Goal: Information Seeking & Learning: Learn about a topic

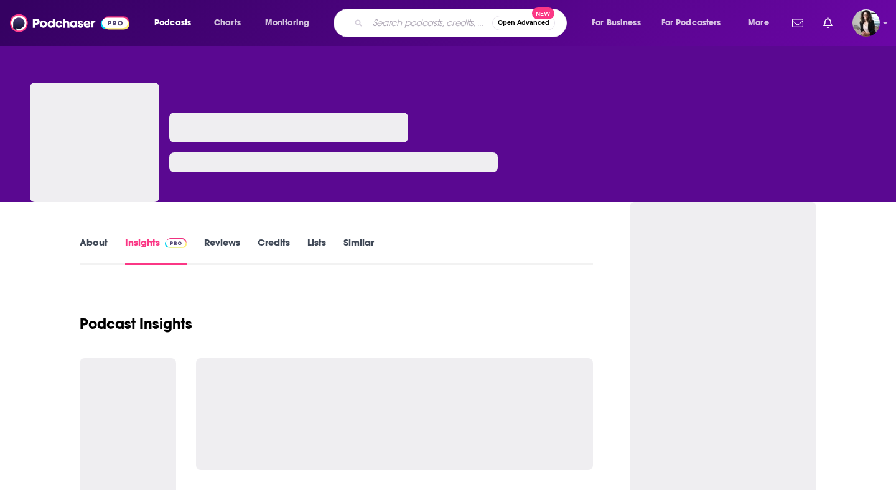
type input "BiggerPockets Real Estate Podcast"
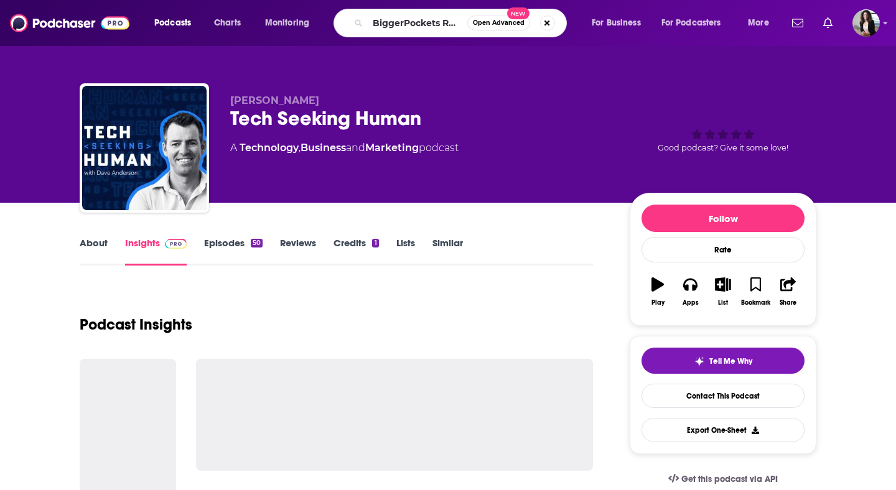
scroll to position [0, 72]
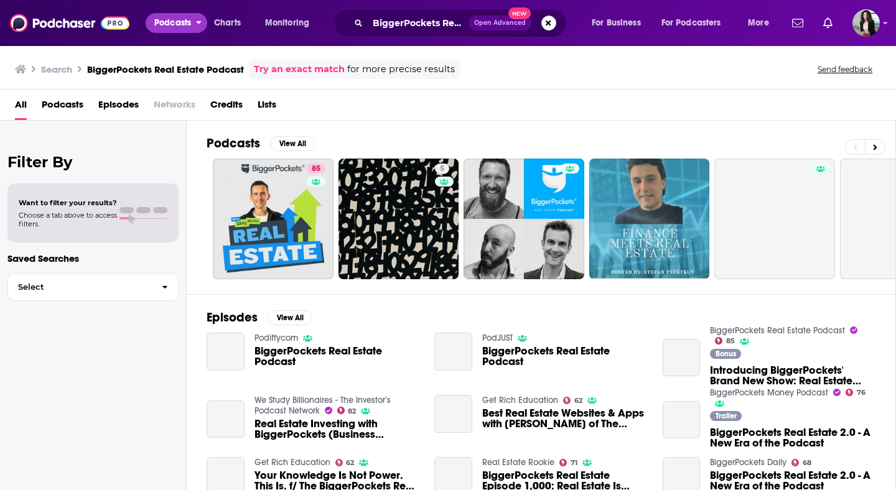
click at [194, 27] on button "Podcasts" at bounding box center [177, 23] width 62 height 20
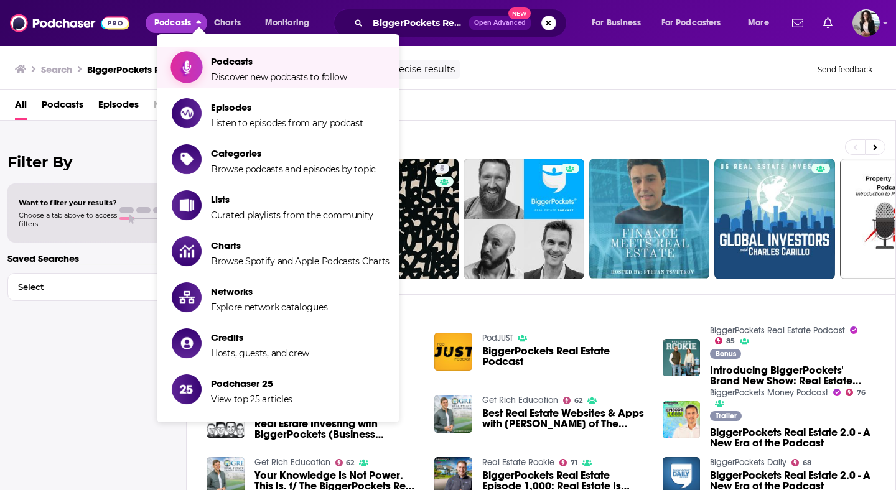
click at [252, 65] on span "Podcasts" at bounding box center [279, 61] width 136 height 12
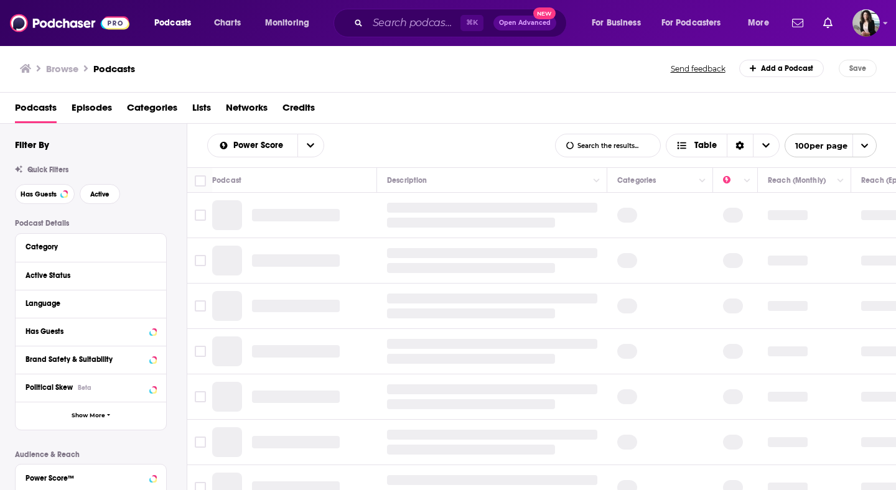
click at [173, 113] on span "Categories" at bounding box center [152, 111] width 50 height 26
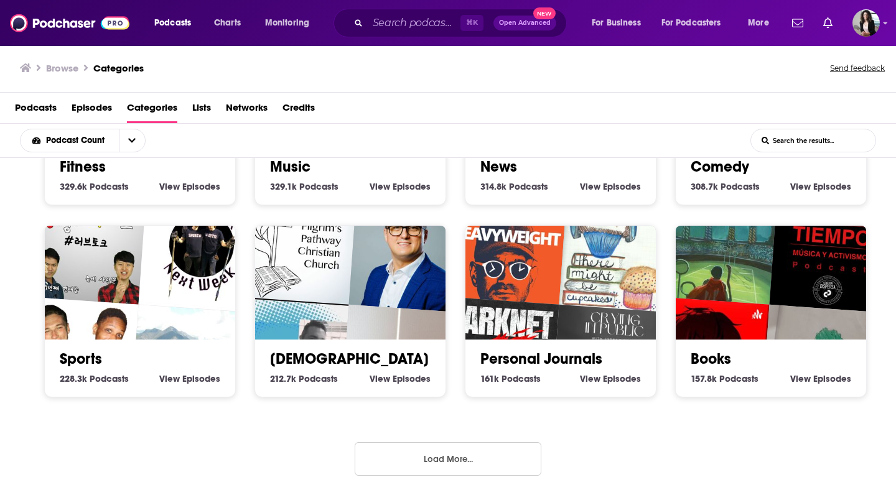
scroll to position [2, 0]
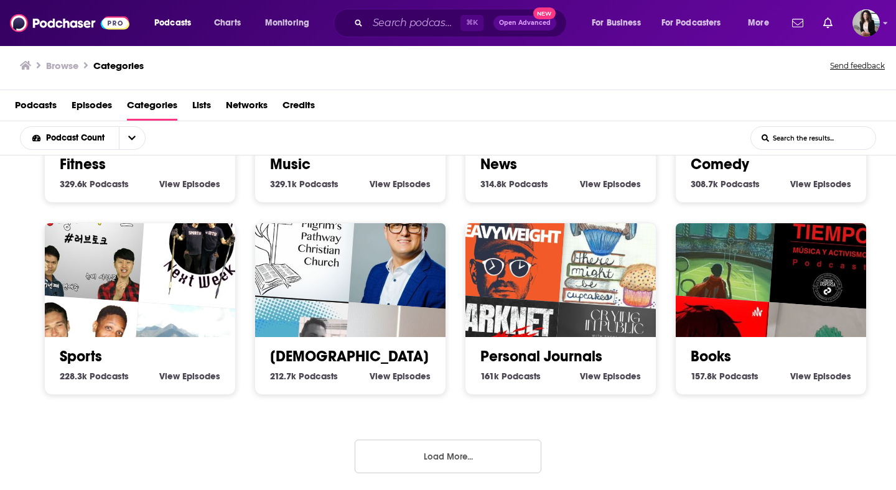
click at [463, 454] on button "Load More..." at bounding box center [448, 457] width 187 height 34
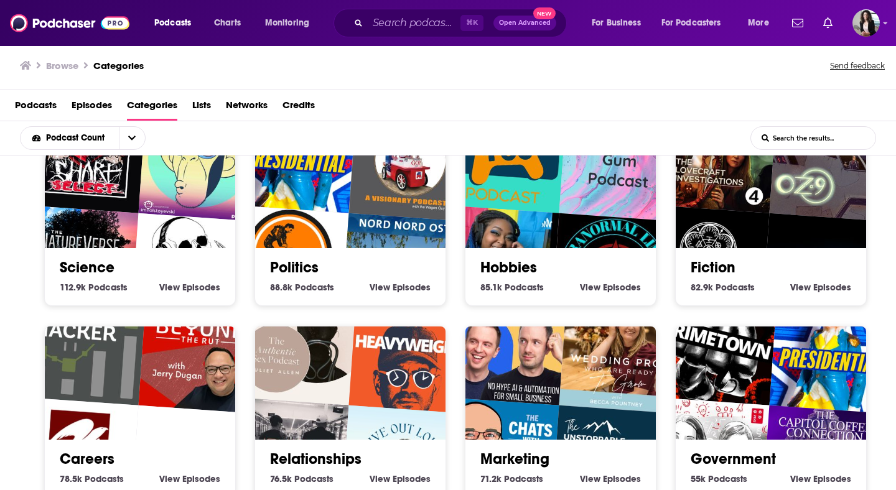
scroll to position [1290, 0]
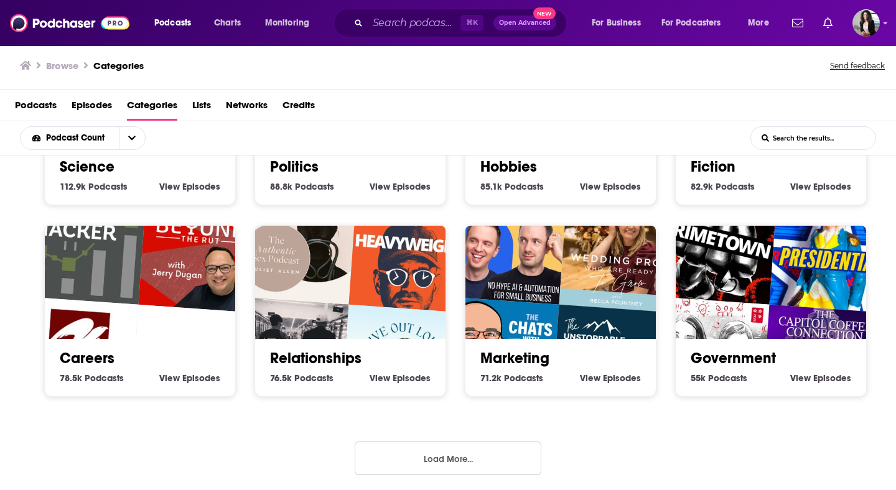
click at [429, 449] on button "Load More..." at bounding box center [448, 459] width 187 height 34
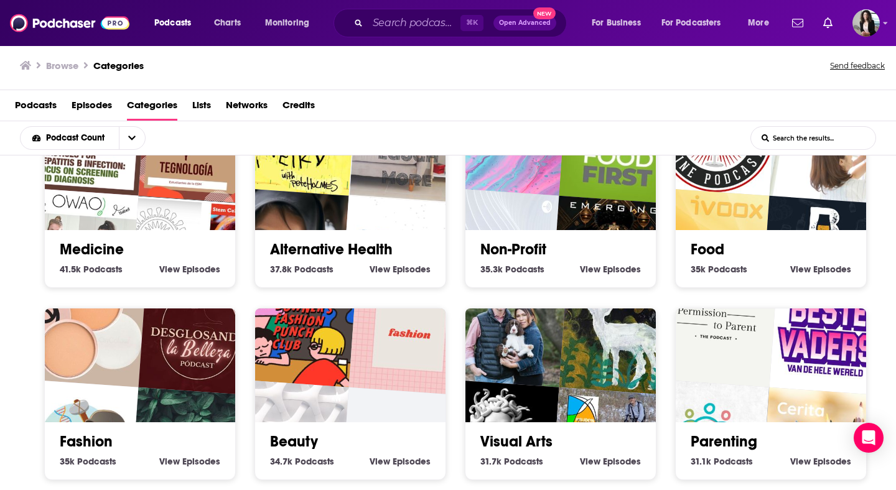
scroll to position [2055, 0]
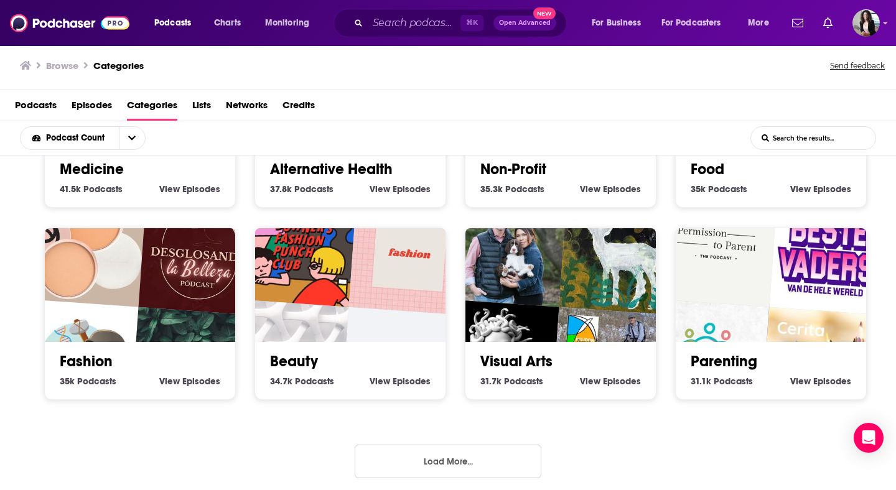
click at [483, 452] on button "Load More..." at bounding box center [448, 462] width 187 height 34
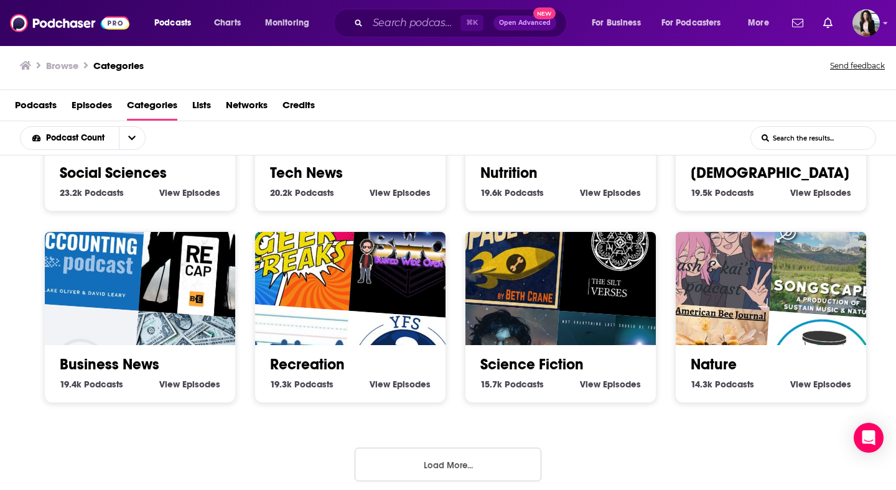
scroll to position [2821, 0]
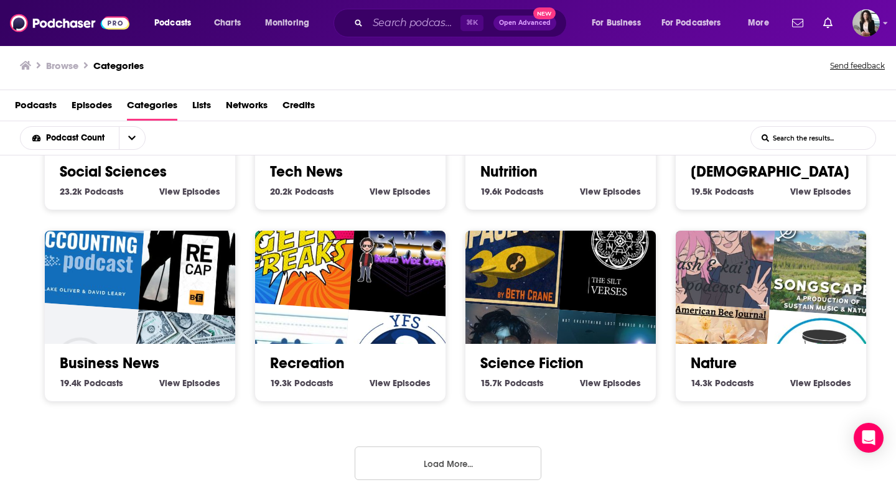
click at [483, 455] on button "Load More..." at bounding box center [448, 464] width 187 height 34
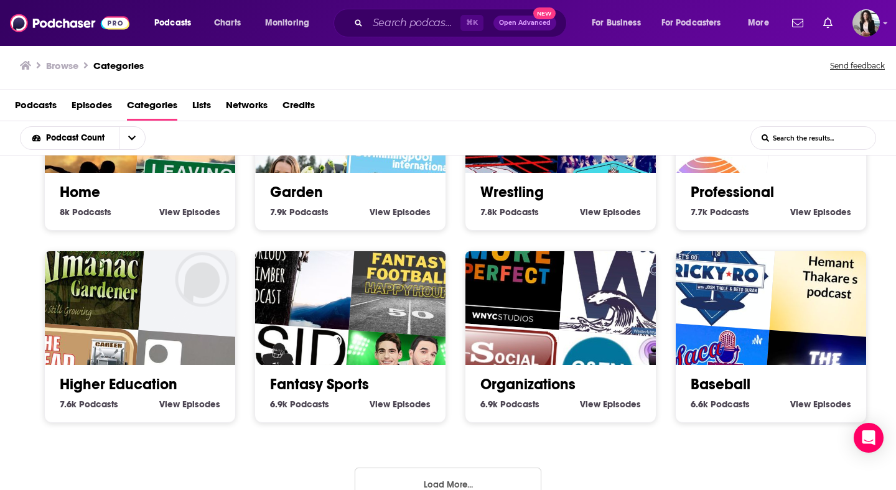
scroll to position [3587, 0]
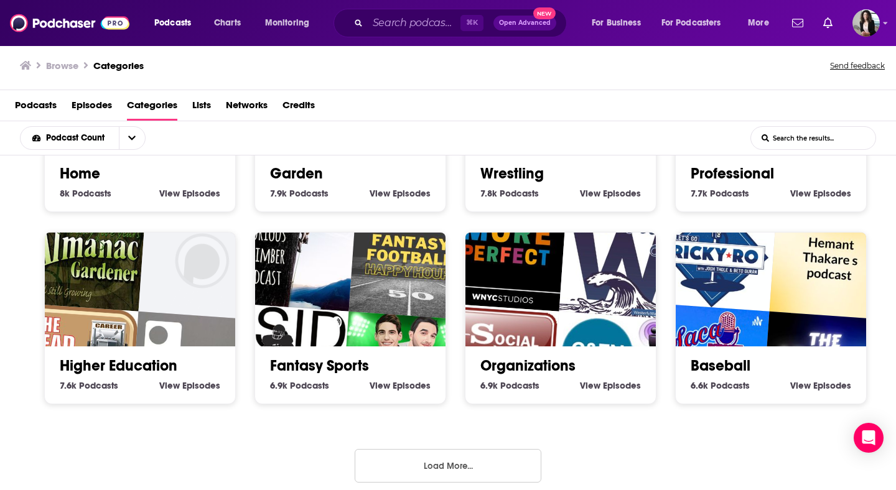
click at [479, 457] on button "Load More..." at bounding box center [448, 466] width 187 height 34
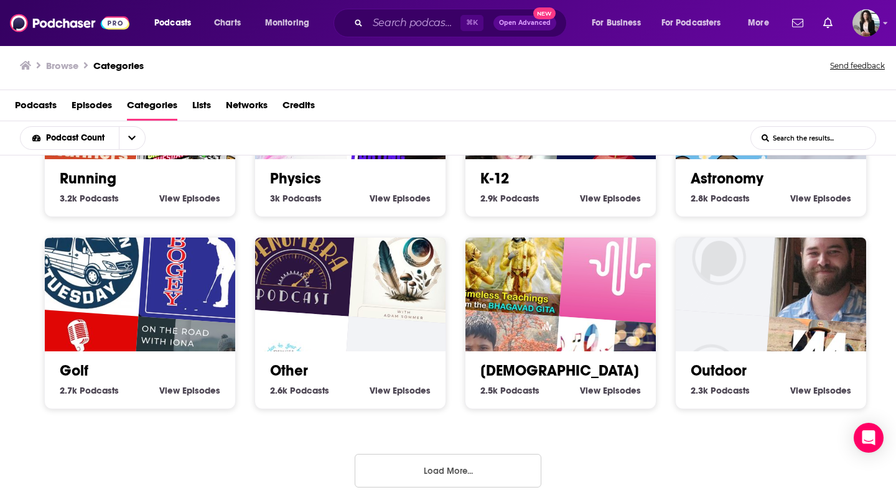
scroll to position [4353, 0]
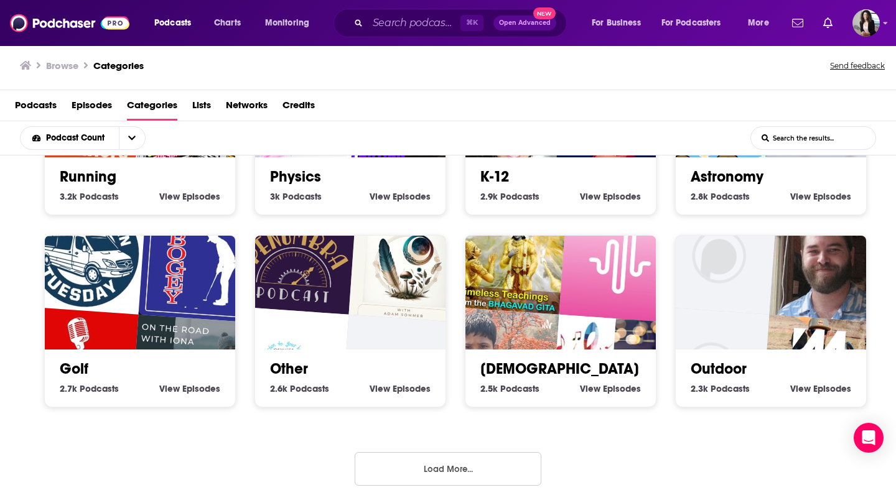
click at [778, 134] on input "List Search Input" at bounding box center [813, 138] width 124 height 22
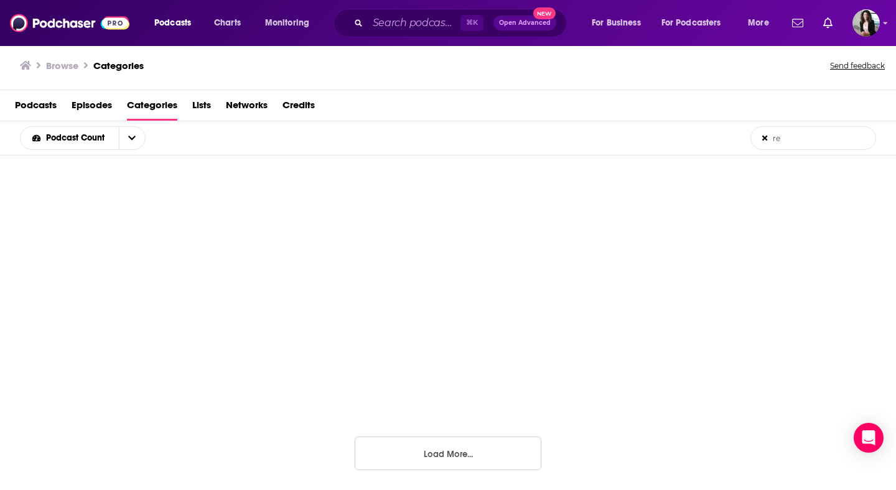
scroll to position [276, 0]
type input "real estate"
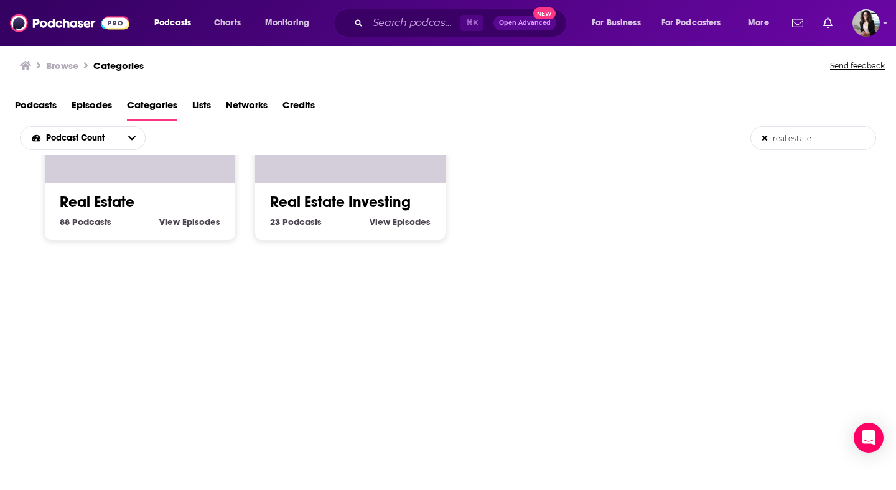
scroll to position [0, 0]
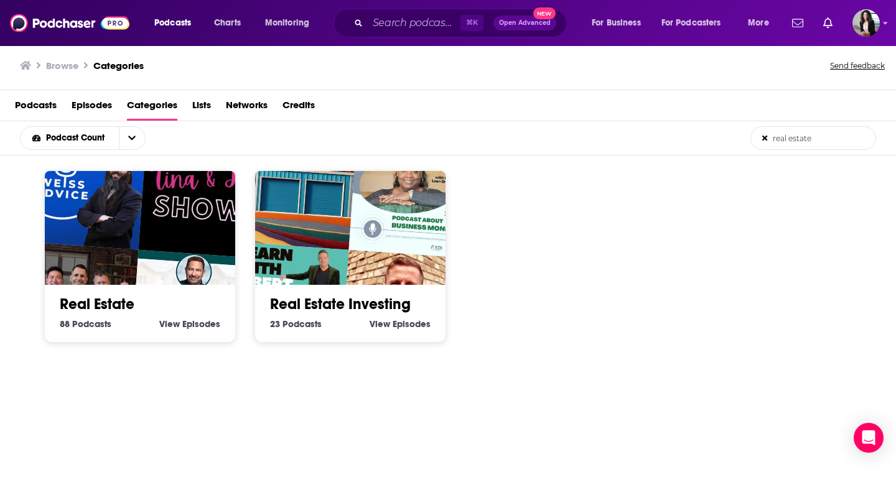
click at [119, 239] on img "Weiss Advice" at bounding box center [85, 189] width 122 height 122
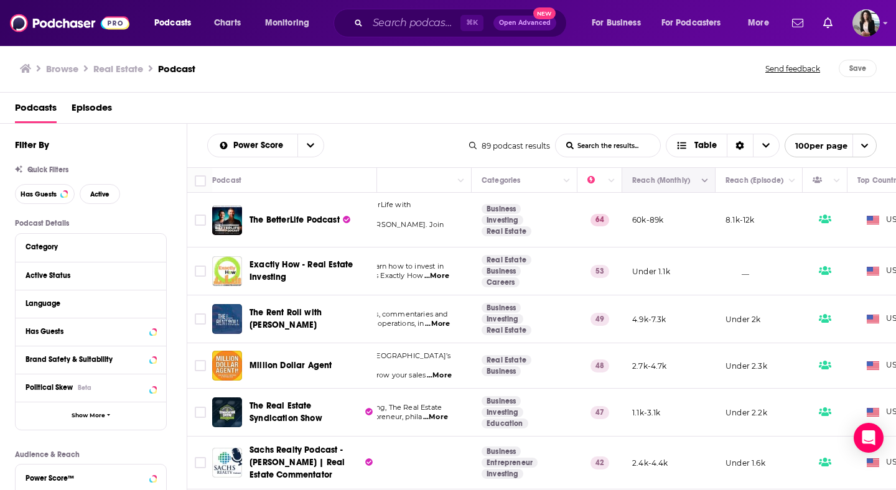
scroll to position [0, 136]
click at [698, 180] on button "Column Actions" at bounding box center [704, 181] width 15 height 15
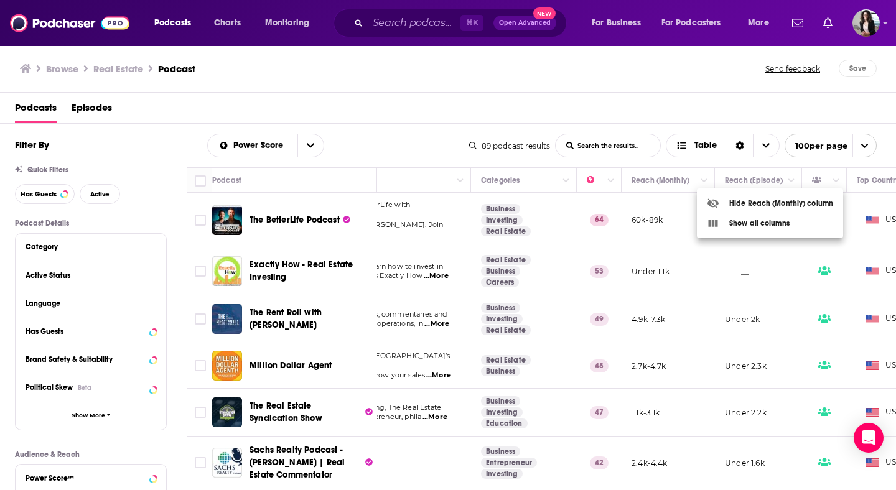
click at [656, 184] on div at bounding box center [448, 245] width 896 height 490
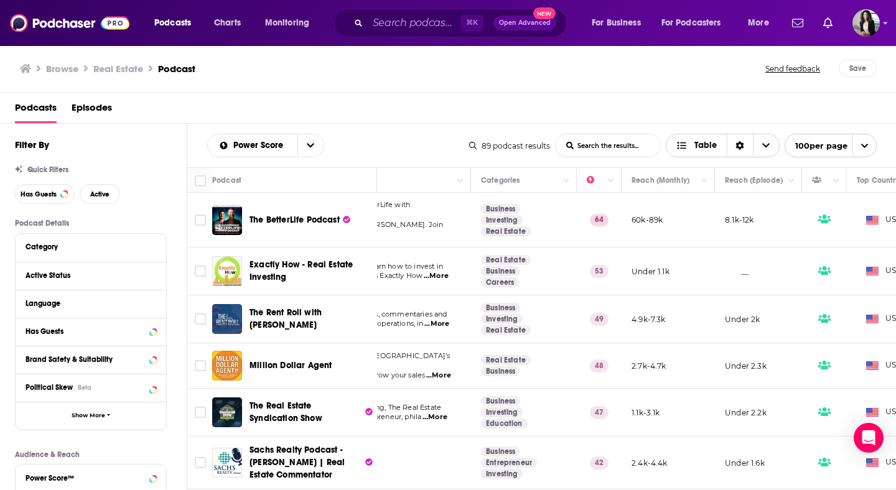
click at [774, 142] on span "Choose View" at bounding box center [766, 145] width 26 height 22
click at [773, 142] on span "Choose View" at bounding box center [766, 145] width 26 height 22
click at [704, 142] on span "Table" at bounding box center [705, 145] width 22 height 9
click at [298, 145] on button "open menu" at bounding box center [310, 145] width 26 height 22
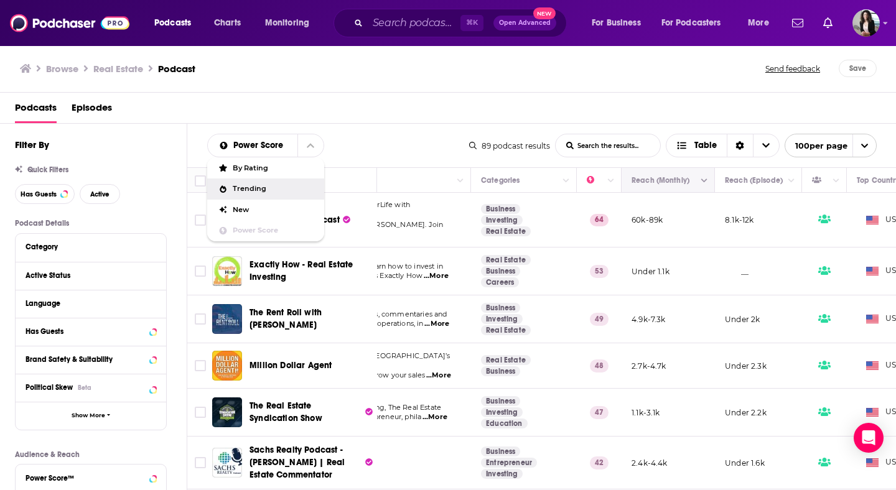
click at [681, 175] on button "Move" at bounding box center [666, 180] width 73 height 15
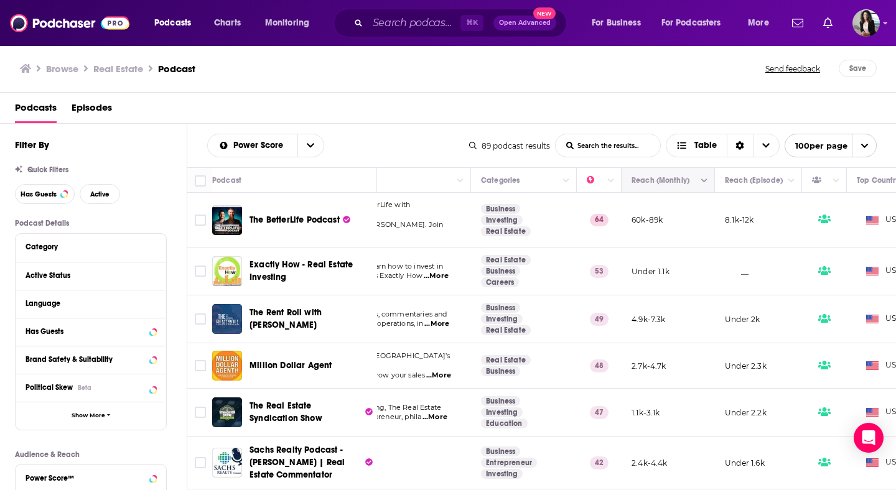
click at [666, 182] on icon "Move" at bounding box center [667, 181] width 10 height 4
click at [702, 183] on icon "Column Actions" at bounding box center [704, 180] width 6 height 7
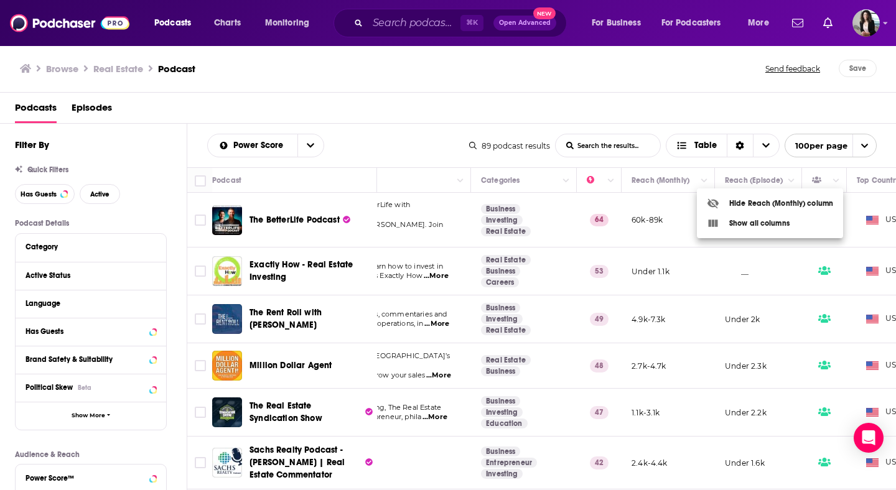
click at [698, 180] on div at bounding box center [448, 245] width 896 height 490
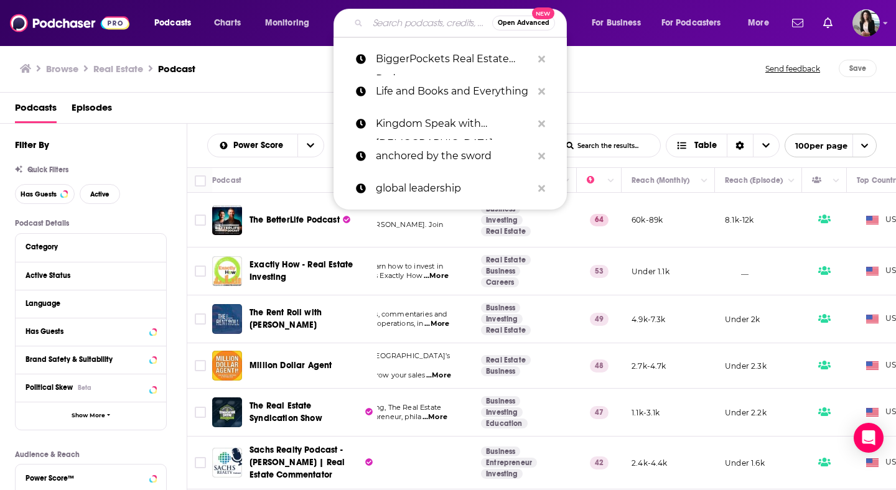
click at [428, 27] on input "Search podcasts, credits, & more..." at bounding box center [430, 23] width 124 height 20
paste input "BiggerPockets Real Estate Podcast"
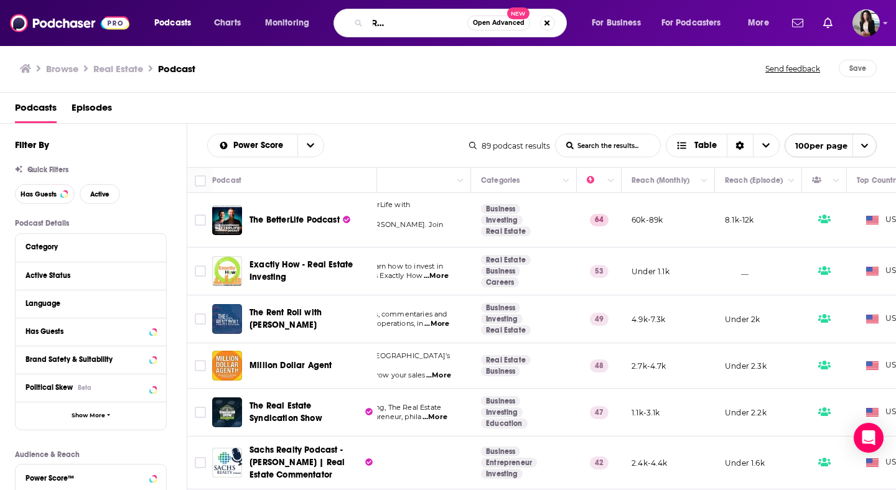
type input "BiggerPockets Real Estate Podcast"
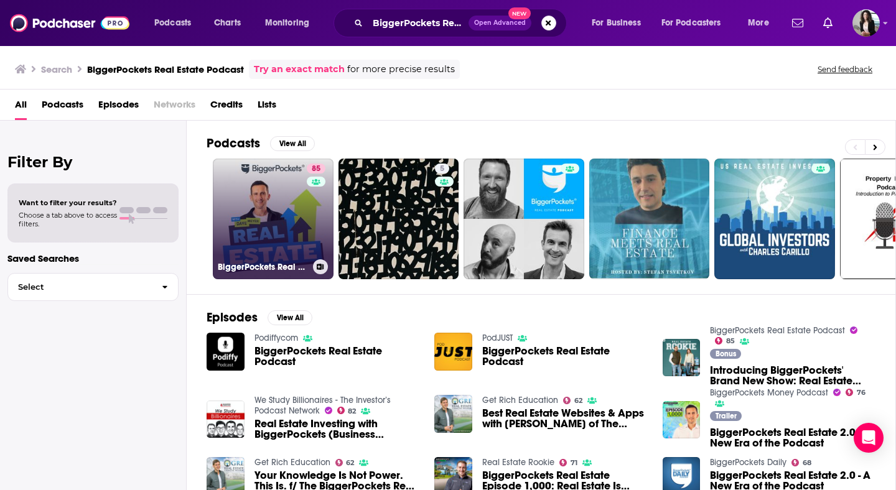
click at [288, 200] on link "85 BiggerPockets Real Estate Podcast" at bounding box center [273, 219] width 121 height 121
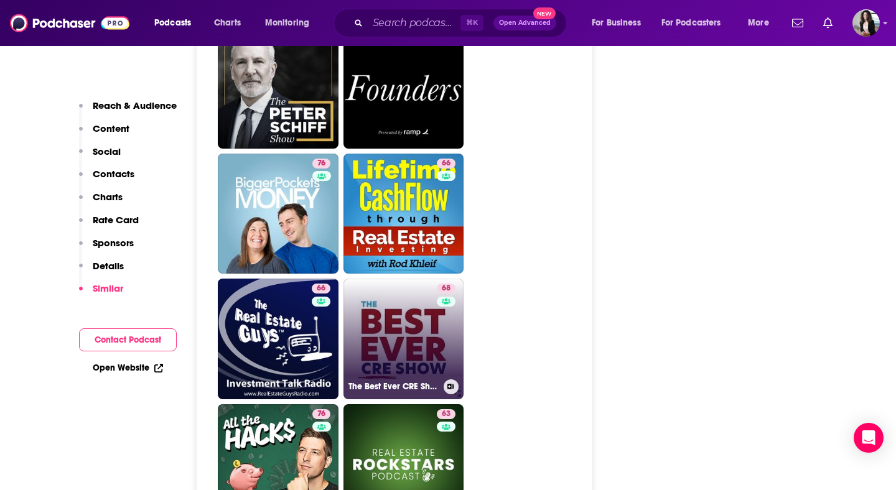
scroll to position [4060, 0]
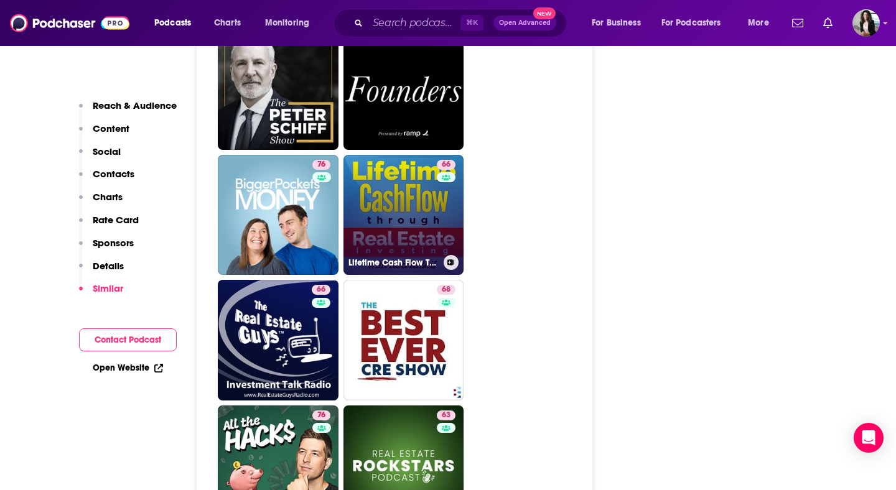
click at [411, 155] on link "66 Lifetime Cash Flow Through Real Estate Investing" at bounding box center [403, 215] width 121 height 121
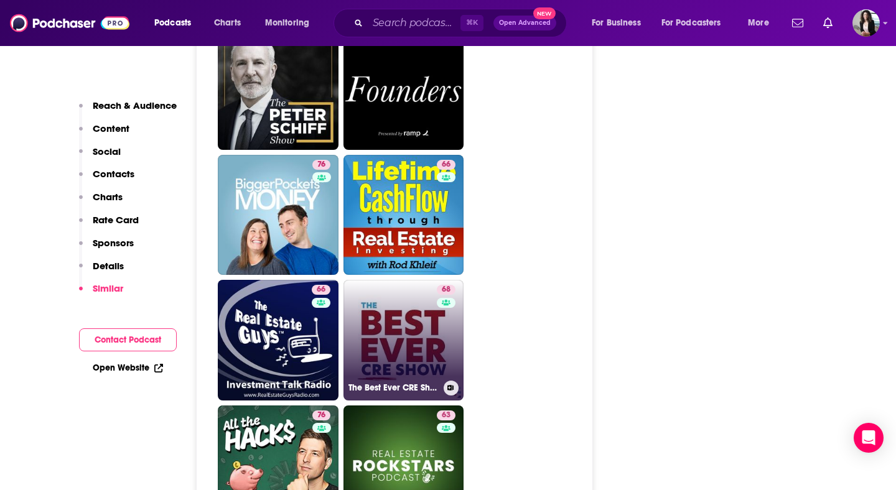
click at [402, 280] on link "68 The Best Ever CRE Show" at bounding box center [403, 340] width 121 height 121
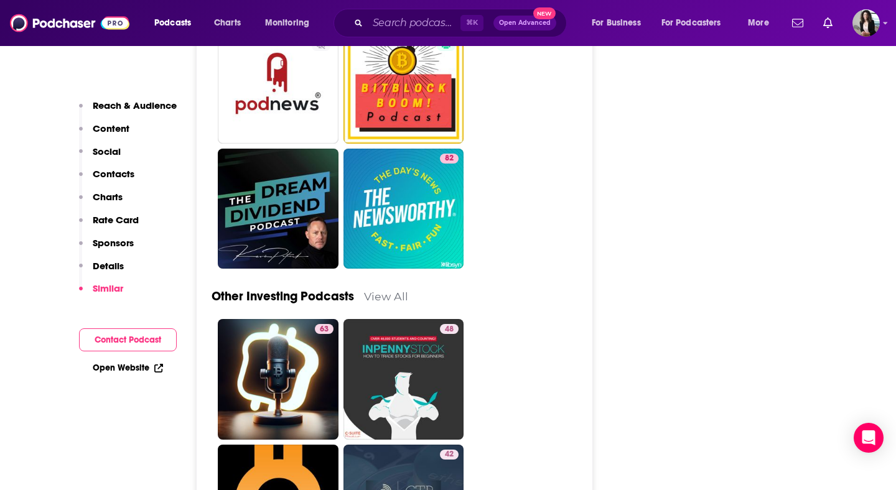
scroll to position [5514, 0]
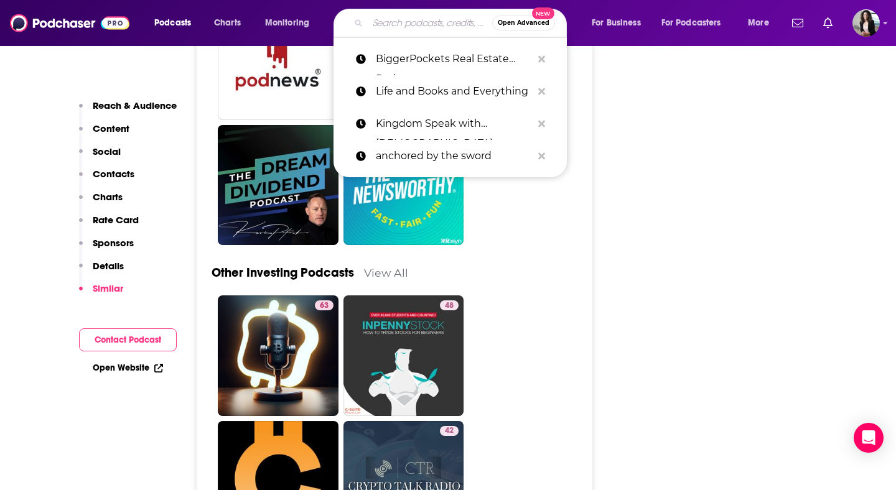
click at [411, 29] on input "Search podcasts, credits, & more..." at bounding box center [430, 23] width 124 height 20
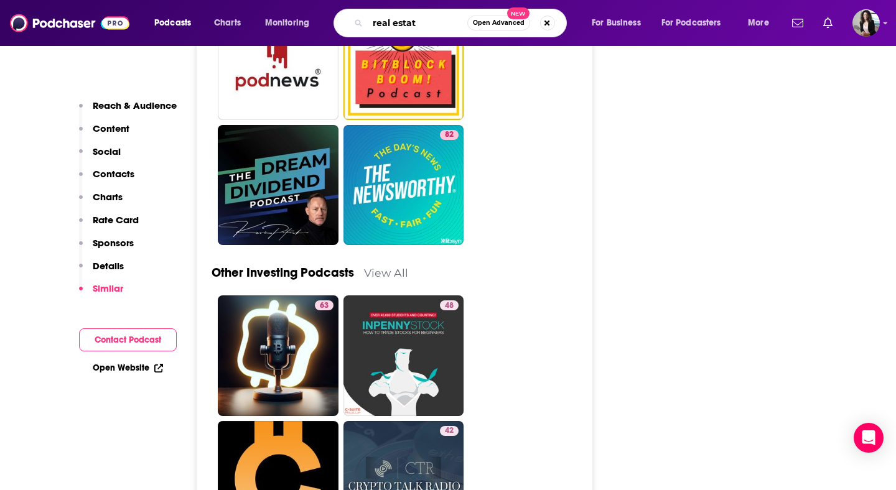
type input "real estate"
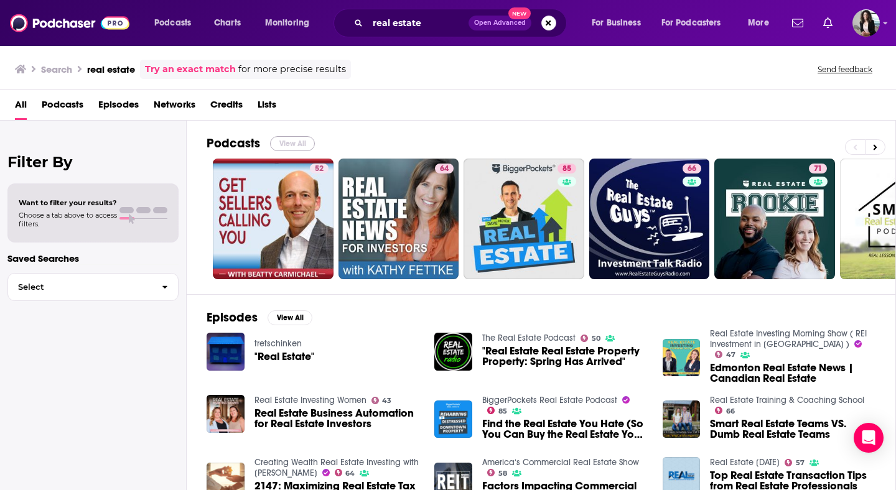
click at [296, 141] on button "View All" at bounding box center [292, 143] width 45 height 15
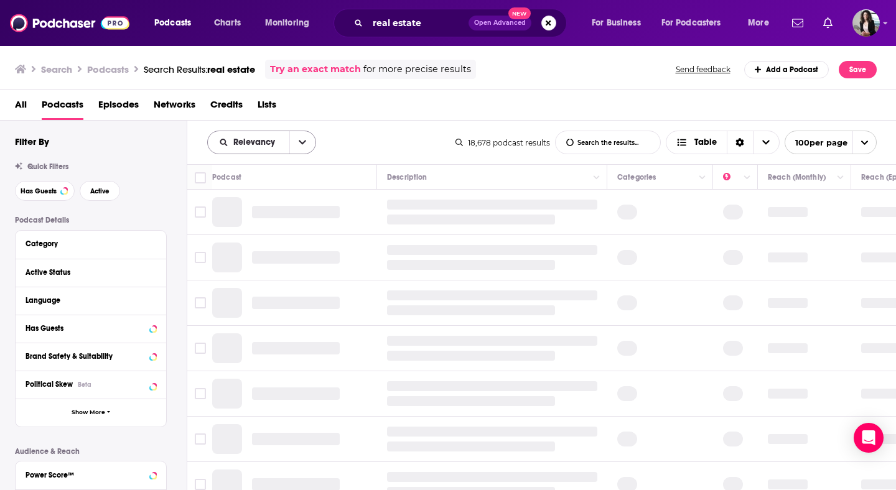
click at [302, 146] on icon "open menu" at bounding box center [302, 142] width 7 height 9
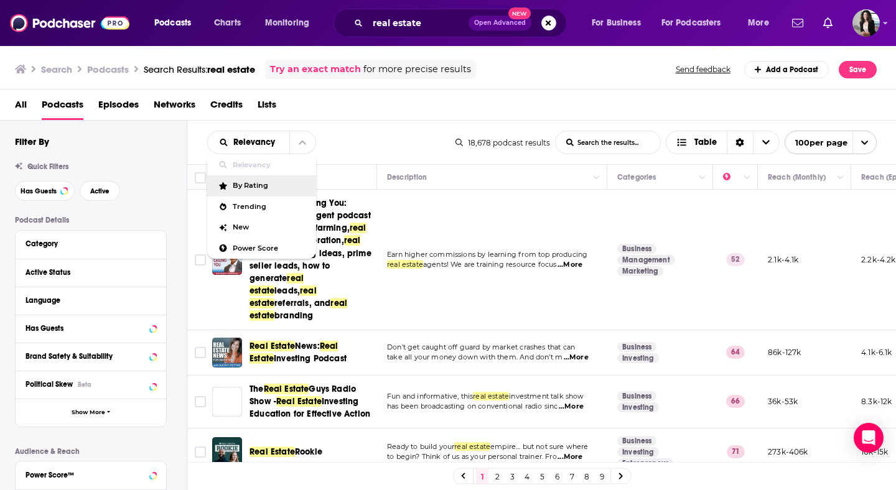
click at [258, 188] on span "By Rating" at bounding box center [269, 185] width 73 height 7
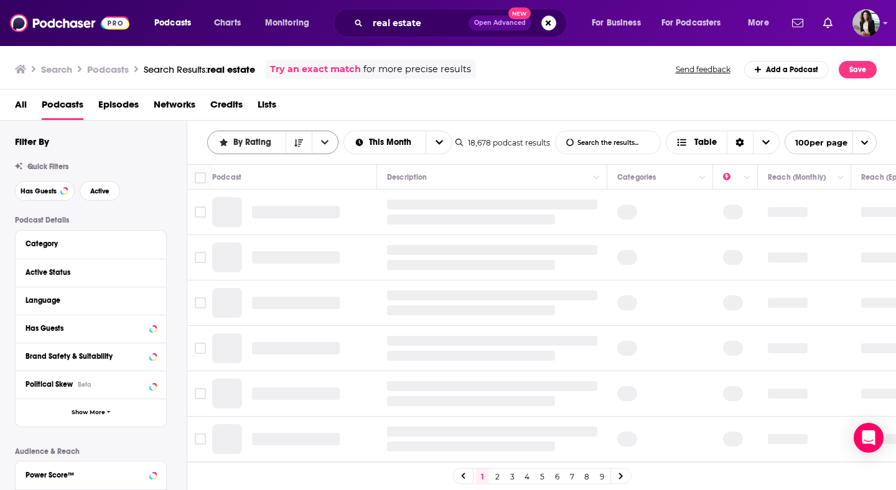
click at [274, 144] on span "By Rating" at bounding box center [254, 142] width 42 height 9
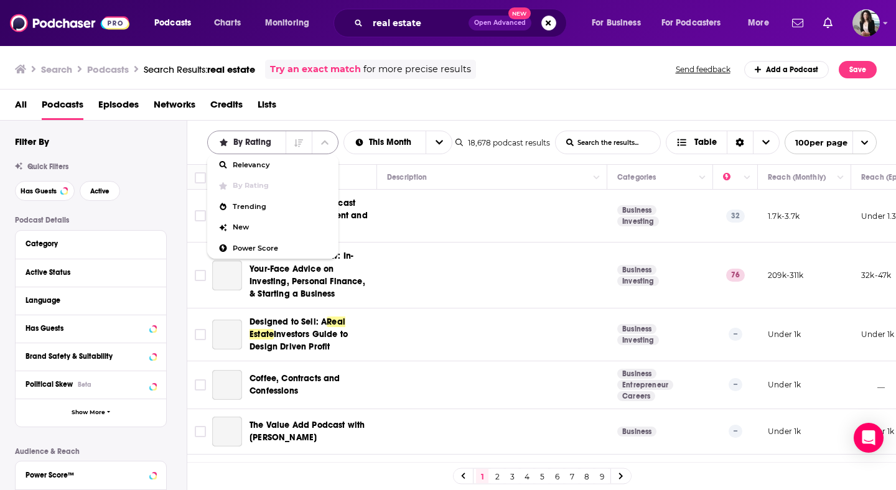
click at [251, 142] on span "By Rating" at bounding box center [254, 142] width 42 height 9
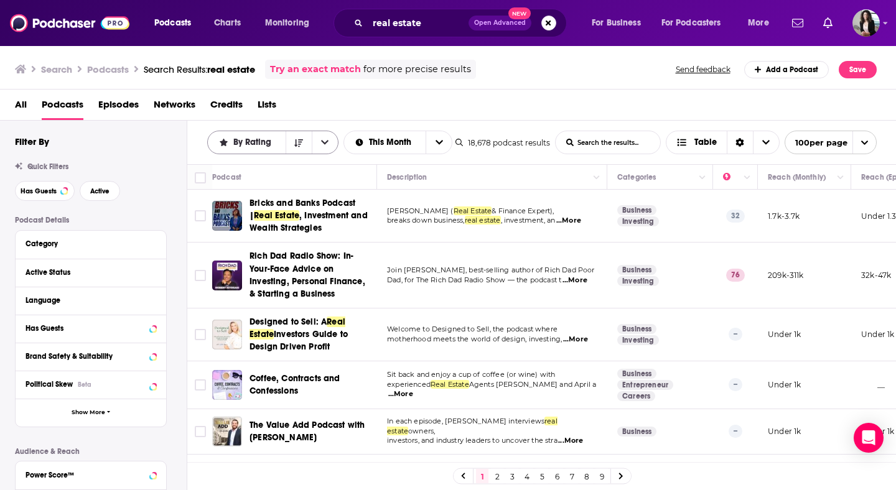
click at [330, 141] on button "open menu" at bounding box center [325, 142] width 26 height 22
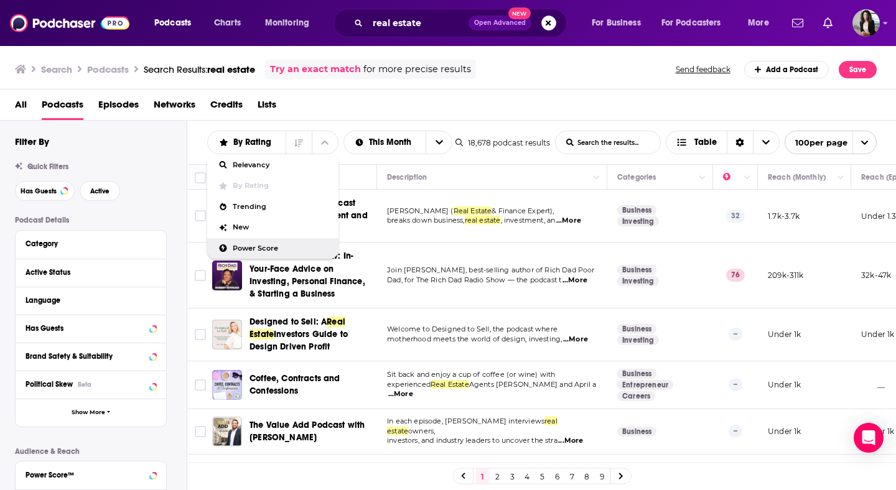
click at [274, 249] on span "Power Score" at bounding box center [281, 248] width 96 height 7
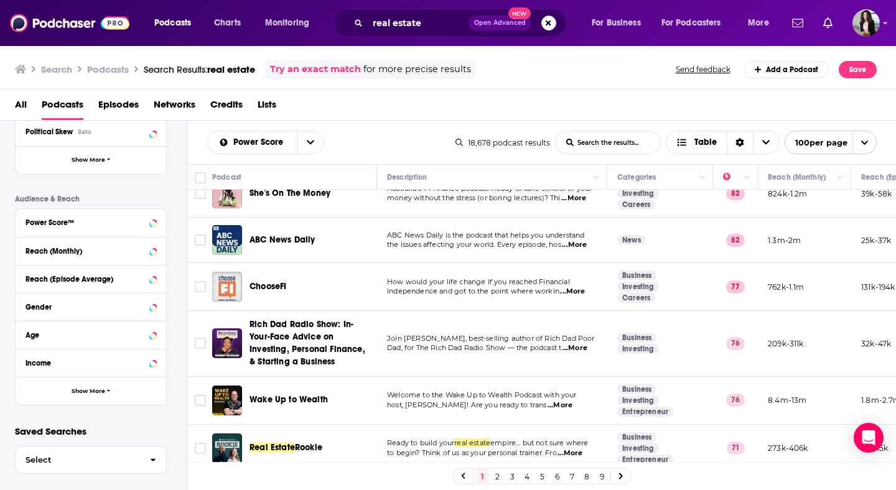
scroll to position [253, 0]
click at [153, 226] on icon at bounding box center [153, 222] width 6 height 10
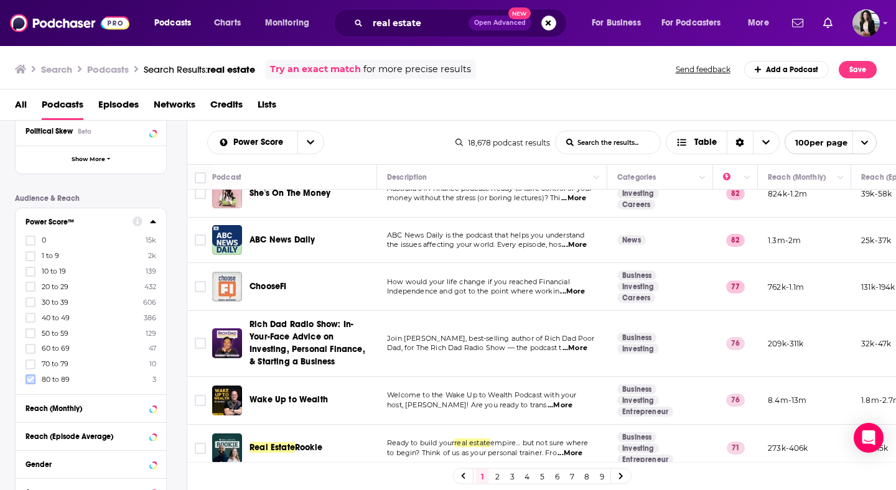
click at [32, 379] on icon at bounding box center [30, 379] width 7 height 7
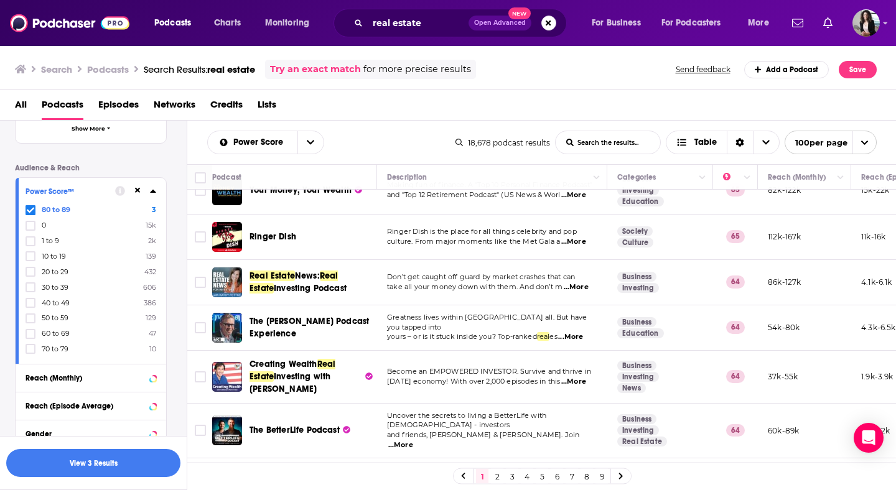
scroll to position [1153, 0]
click at [427, 30] on input "real estate" at bounding box center [418, 23] width 101 height 20
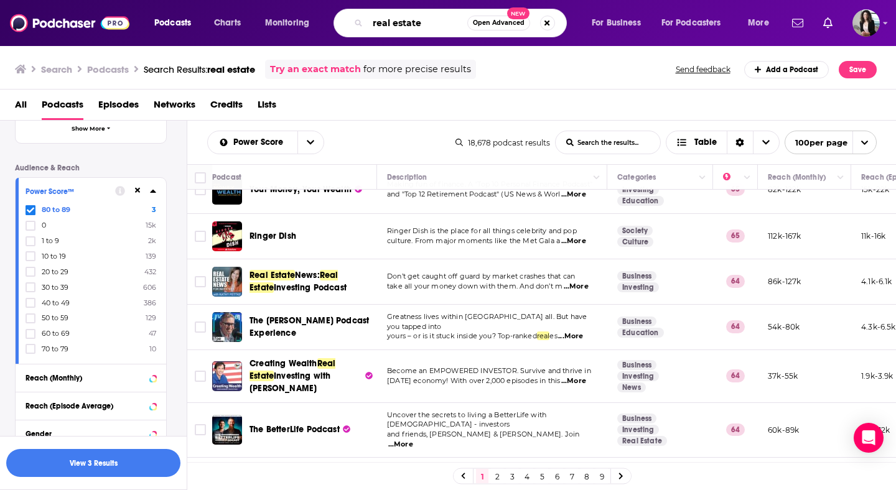
click at [427, 30] on input "real estate" at bounding box center [418, 23] width 100 height 20
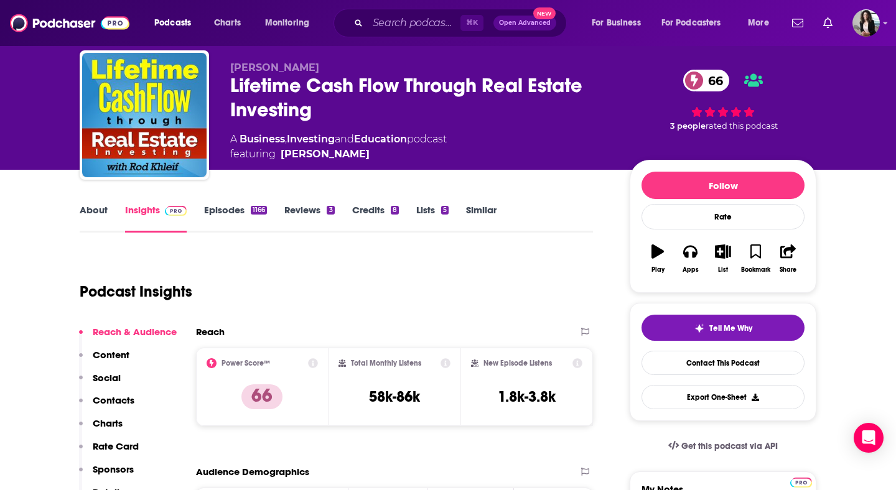
scroll to position [22, 0]
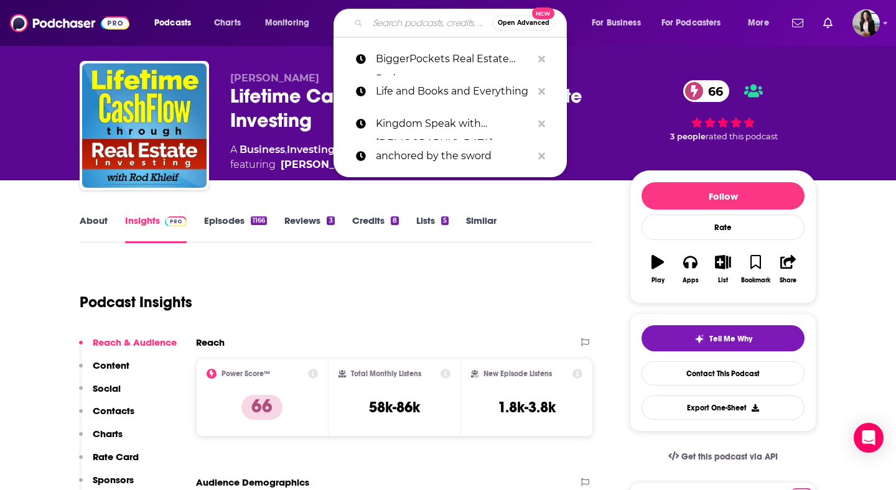
click at [406, 19] on input "Search podcasts, credits, & more..." at bounding box center [430, 23] width 124 height 20
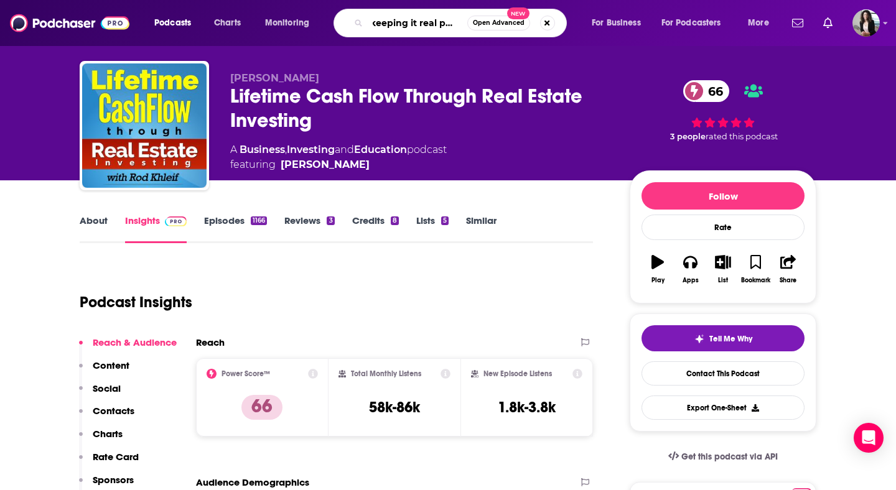
scroll to position [0, 12]
type input "keeping it real podcast"
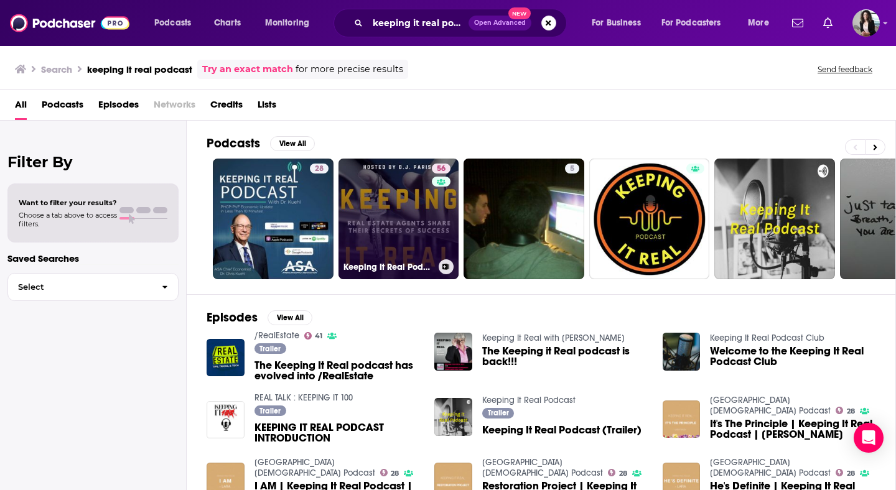
click at [396, 202] on link "56 Keeping It Real Podcast • Secrets Of Top 1% REALTORS ® • Interviews With Rea…" at bounding box center [399, 219] width 121 height 121
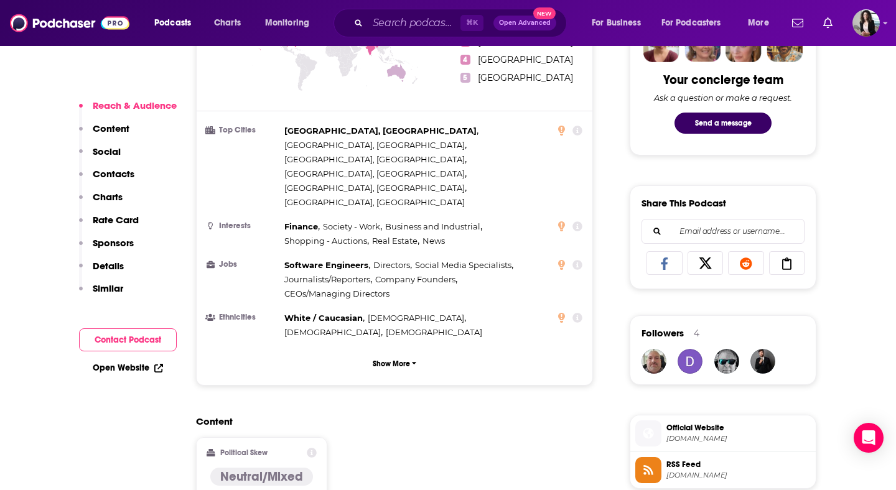
scroll to position [691, 0]
